Goal: Task Accomplishment & Management: Complete application form

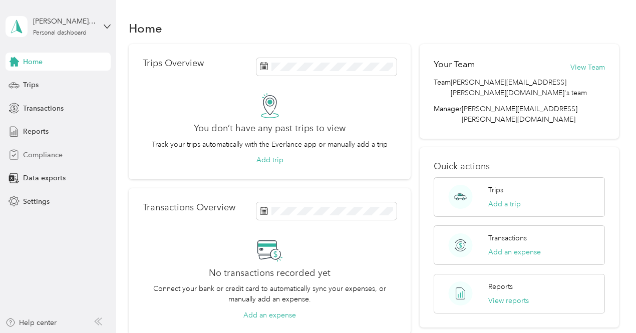
click at [55, 152] on span "Compliance" at bounding box center [43, 155] width 40 height 11
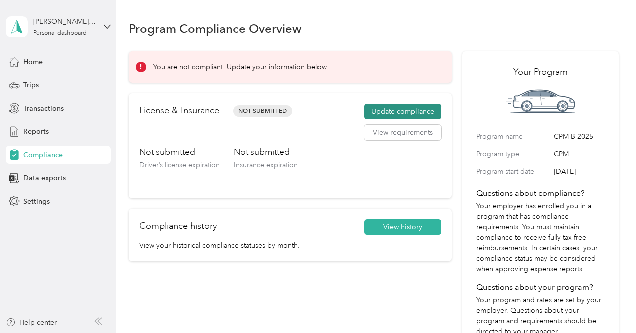
click at [392, 112] on button "Update compliance" at bounding box center [402, 112] width 77 height 16
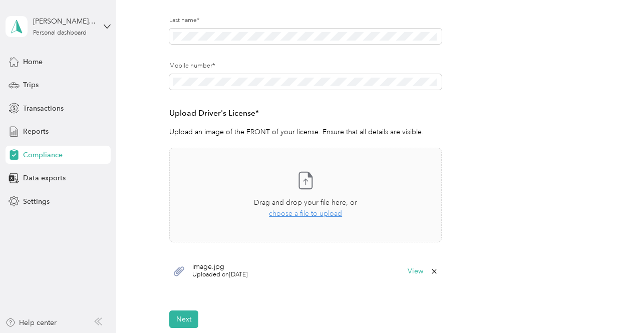
scroll to position [100, 0]
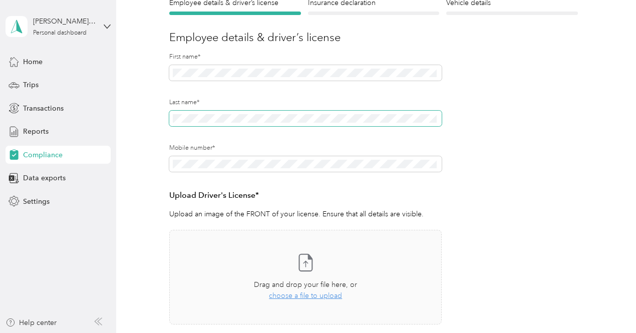
click at [231, 112] on span at bounding box center [305, 119] width 272 height 16
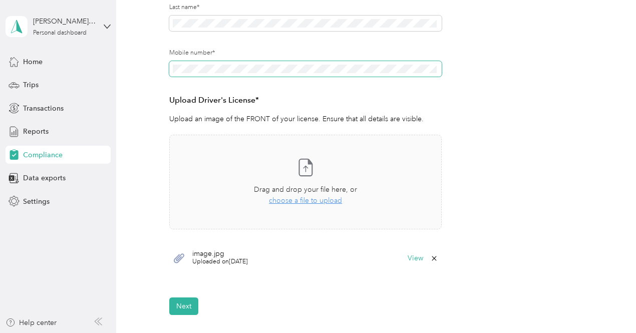
scroll to position [300, 0]
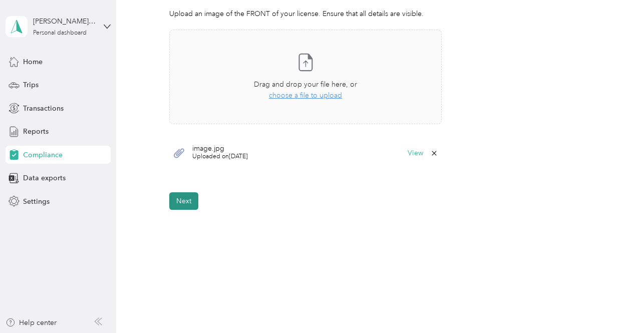
click at [185, 201] on button "Next" at bounding box center [183, 201] width 29 height 18
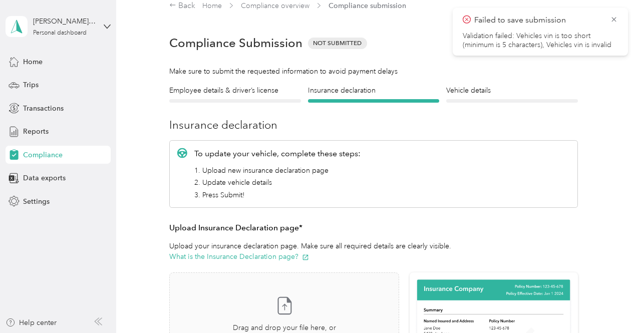
scroll to position [12, 0]
click at [614, 19] on icon at bounding box center [613, 19] width 5 height 5
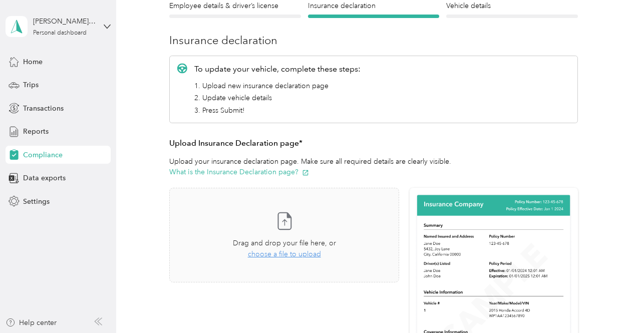
scroll to position [100, 0]
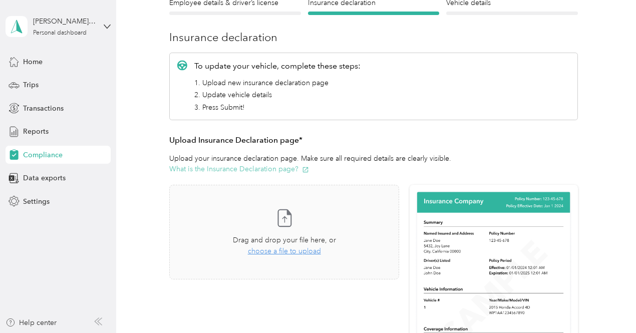
click at [284, 169] on button "What is the Insurance Declaration page?" at bounding box center [239, 169] width 140 height 11
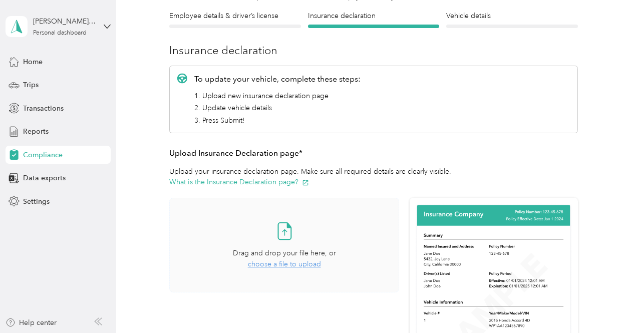
scroll to position [187, 0]
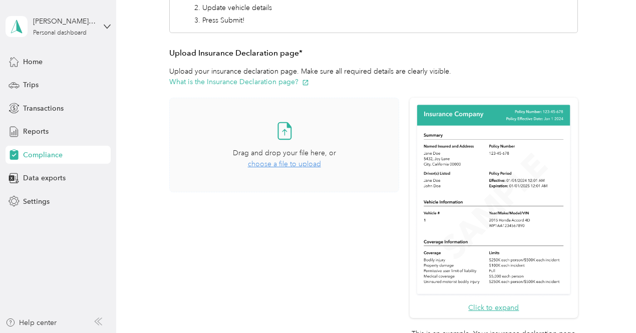
click at [297, 164] on span "choose a file to upload" at bounding box center [284, 164] width 73 height 9
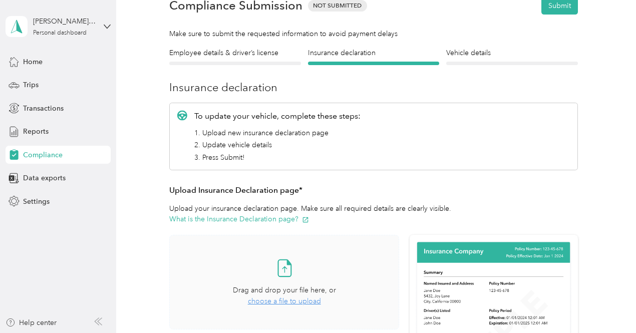
scroll to position [50, 0]
click at [468, 60] on div "Vehicle details Vehicle" at bounding box center [512, 57] width 132 height 18
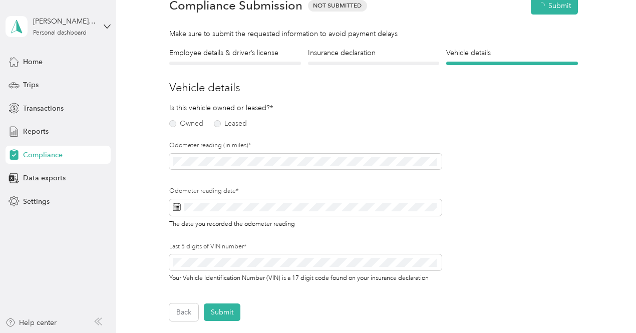
scroll to position [12, 0]
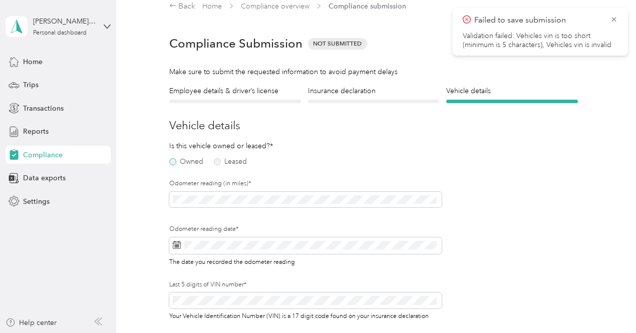
click at [173, 159] on label "Owned" at bounding box center [186, 161] width 34 height 7
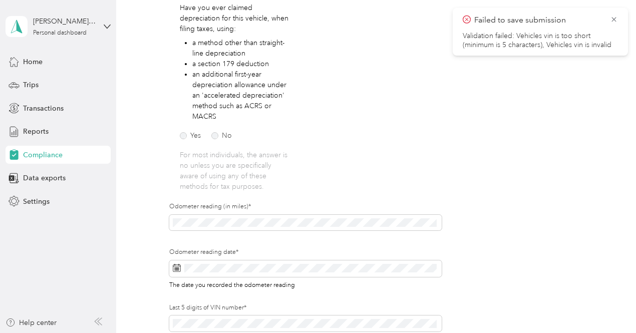
scroll to position [162, 0]
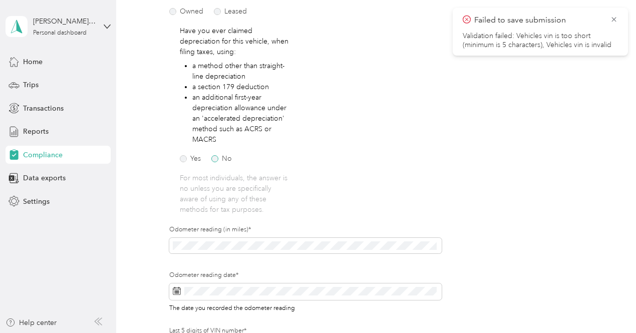
click at [214, 161] on label "No" at bounding box center [221, 158] width 21 height 7
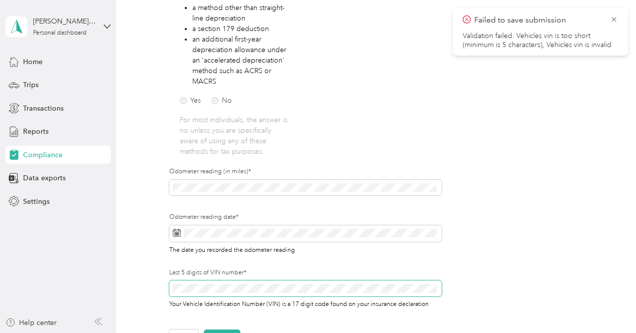
scroll to position [212, 0]
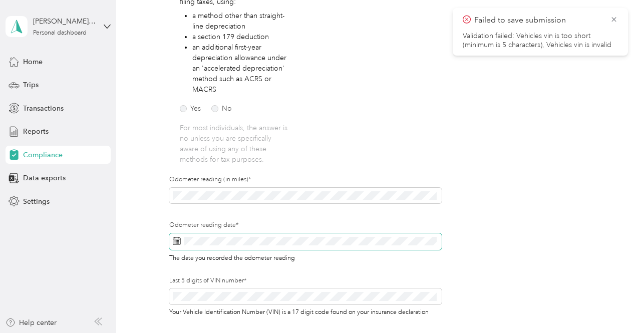
click at [177, 241] on icon at bounding box center [177, 241] width 8 height 8
click at [178, 242] on icon at bounding box center [177, 241] width 8 height 8
click at [175, 240] on rect at bounding box center [175, 240] width 1 height 1
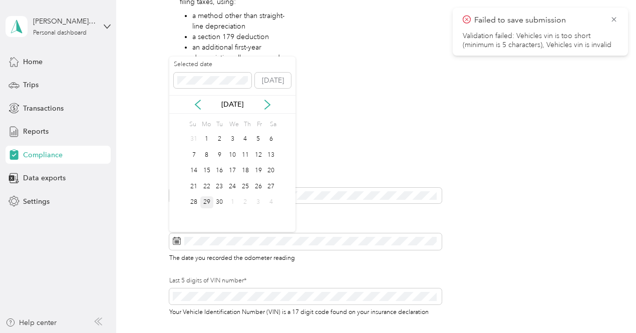
click at [207, 202] on div "29" at bounding box center [206, 202] width 13 height 13
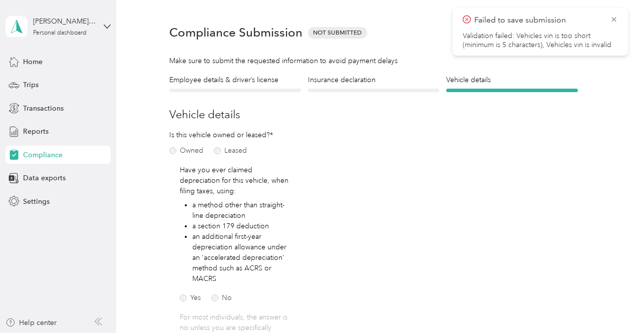
scroll to position [0, 0]
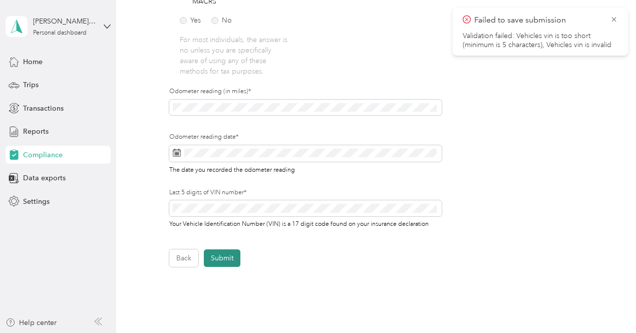
click at [226, 259] on button "Submit" at bounding box center [222, 258] width 37 height 18
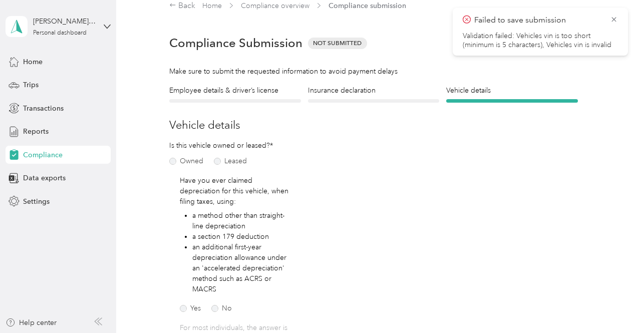
scroll to position [12, 0]
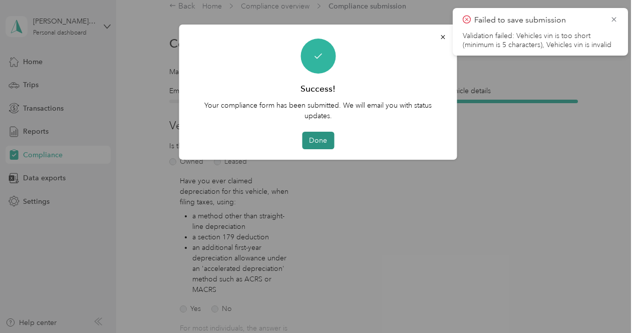
click at [315, 140] on button "Done" at bounding box center [318, 141] width 32 height 18
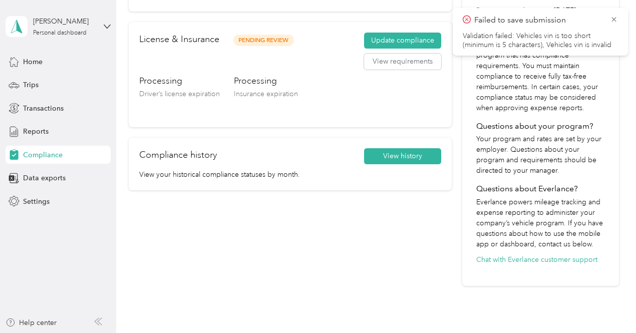
scroll to position [162, 0]
click at [613, 19] on icon at bounding box center [613, 19] width 5 height 5
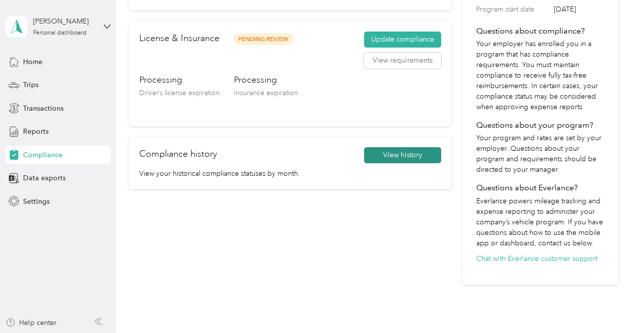
click at [403, 154] on button "View history" at bounding box center [402, 155] width 77 height 16
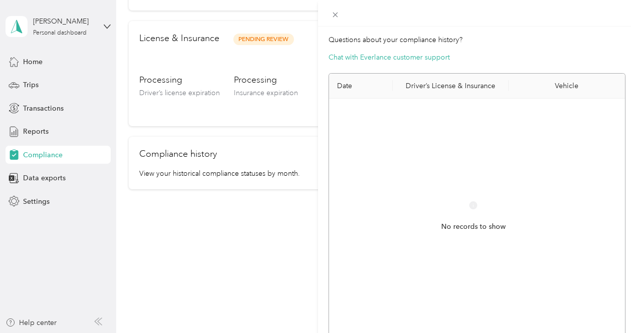
scroll to position [0, 0]
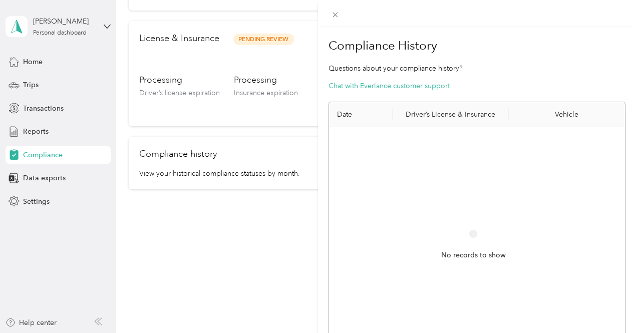
click at [47, 179] on div "Compliance History Questions about your compliance history? Chat with Everlance…" at bounding box center [318, 166] width 636 height 333
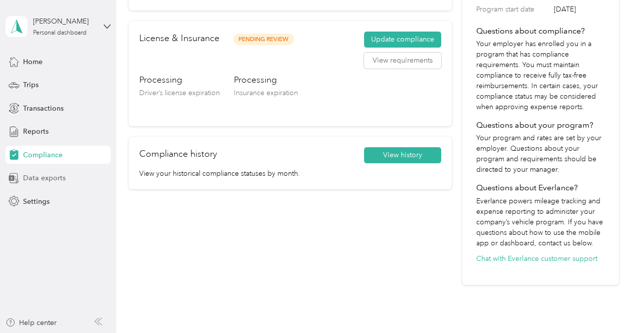
click at [47, 175] on span "Data exports" at bounding box center [44, 178] width 43 height 11
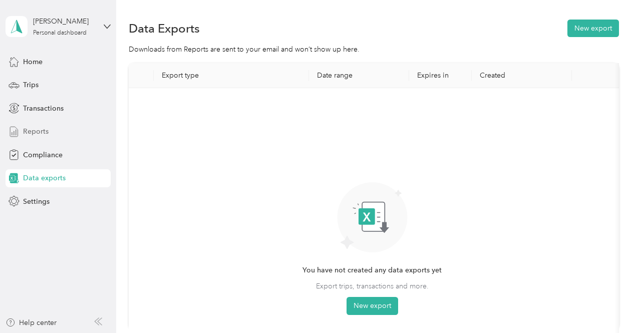
click at [35, 131] on span "Reports" at bounding box center [36, 131] width 26 height 11
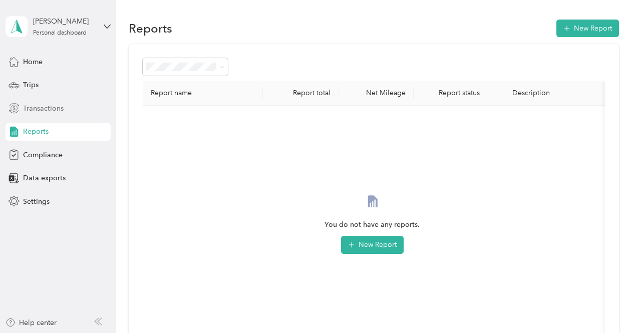
click at [50, 109] on span "Transactions" at bounding box center [43, 108] width 41 height 11
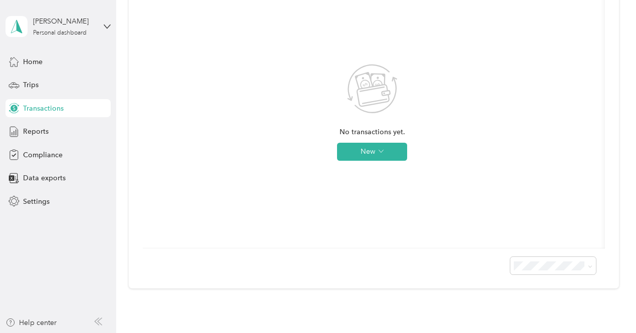
scroll to position [149, 0]
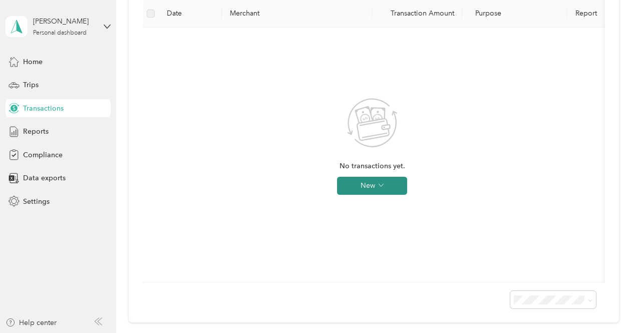
click at [381, 183] on icon "button" at bounding box center [380, 185] width 5 height 5
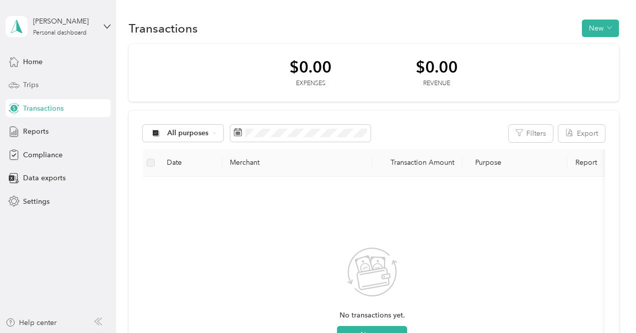
click at [37, 87] on span "Trips" at bounding box center [31, 85] width 16 height 11
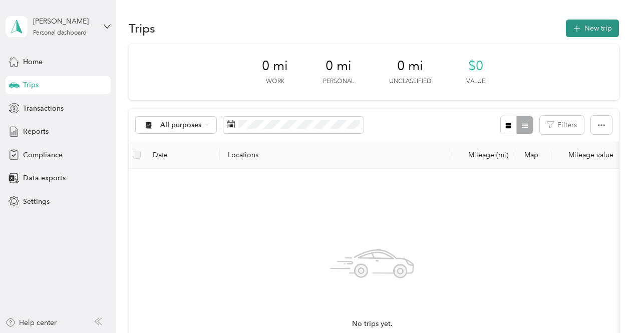
click at [594, 28] on button "New trip" at bounding box center [592, 29] width 53 height 18
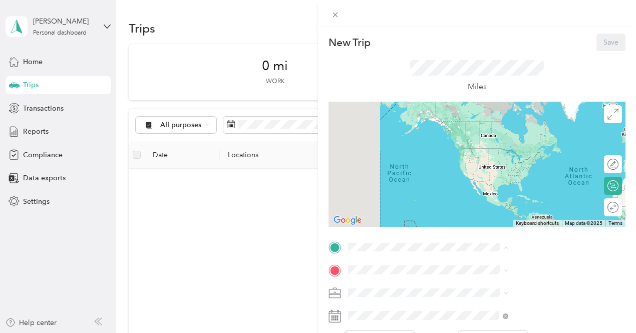
click at [32, 61] on div "New Trip Save This trip cannot be edited because it is either under review, app…" at bounding box center [318, 166] width 636 height 333
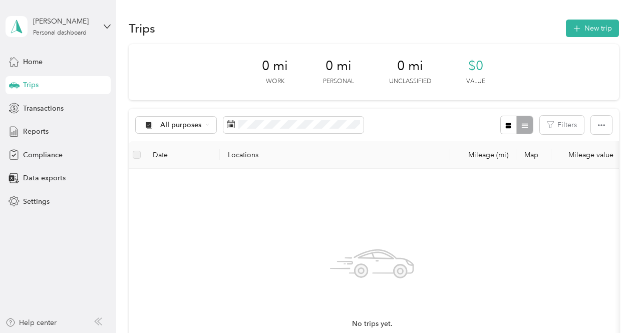
click at [32, 61] on span "Home" at bounding box center [33, 62] width 20 height 11
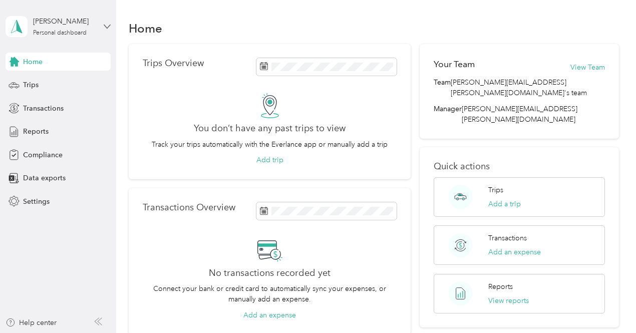
click at [107, 27] on icon at bounding box center [107, 26] width 7 height 7
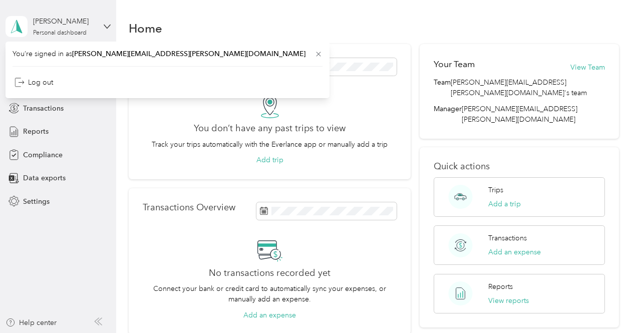
click at [100, 9] on div "[PERSON_NAME] Personal dashboard" at bounding box center [58, 26] width 105 height 35
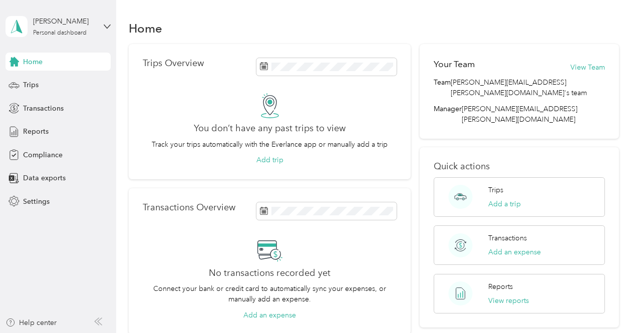
scroll to position [105, 0]
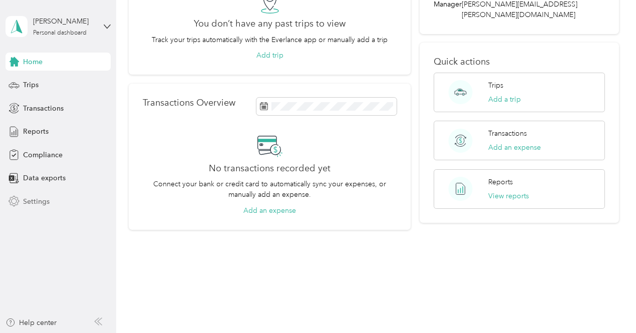
click at [45, 201] on span "Settings" at bounding box center [36, 201] width 27 height 11
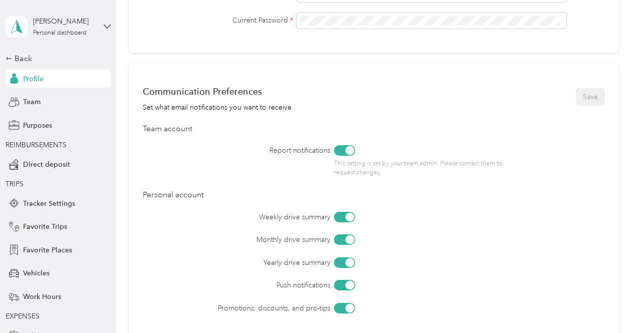
scroll to position [474, 0]
